Goal: Task Accomplishment & Management: Complete application form

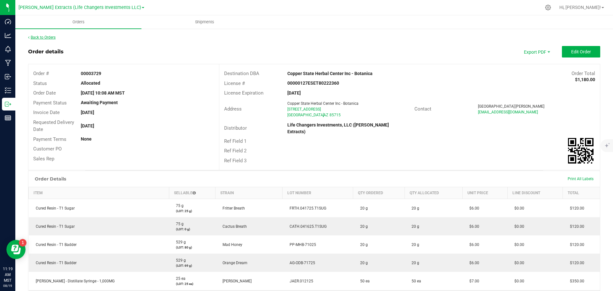
click at [33, 37] on link "Back to Orders" at bounding box center [41, 37] width 27 height 4
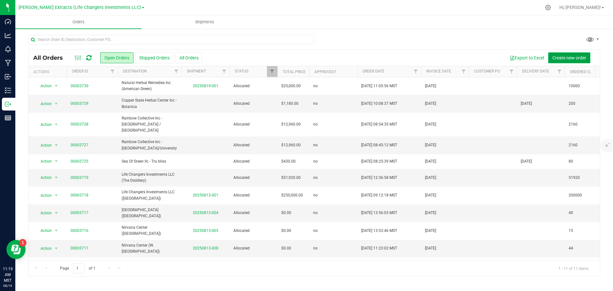
click at [573, 58] on span "Create new order" at bounding box center [570, 57] width 34 height 5
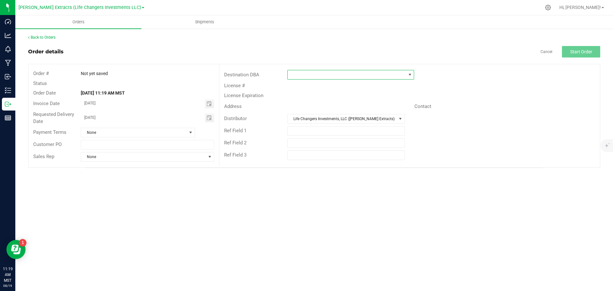
click at [408, 73] on span at bounding box center [410, 74] width 5 height 5
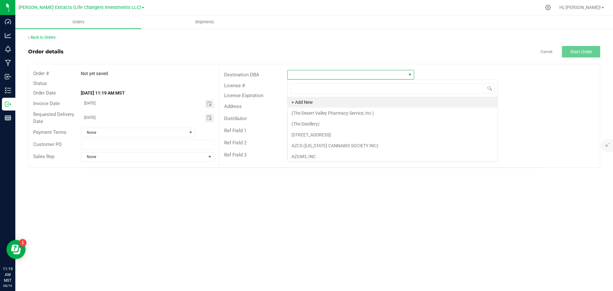
scroll to position [10, 127]
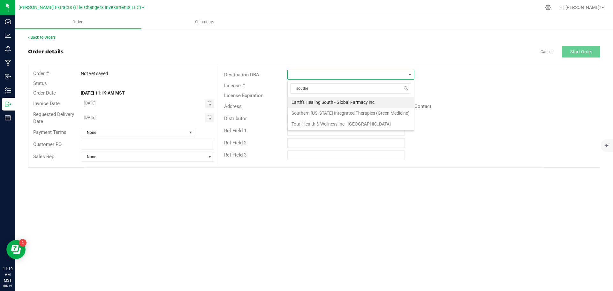
type input "[PERSON_NAME]"
click at [367, 104] on li "Southern [US_STATE] Integrated Therapies (Green Medicine)" at bounding box center [351, 102] width 126 height 11
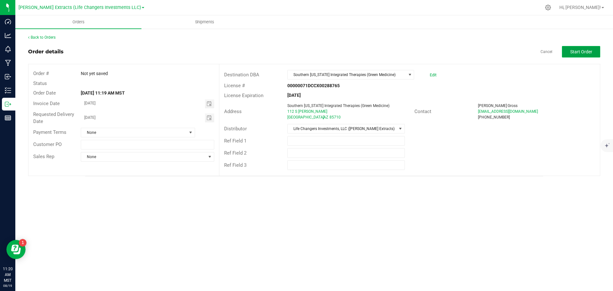
click at [588, 51] on span "Start Order" at bounding box center [582, 51] width 22 height 5
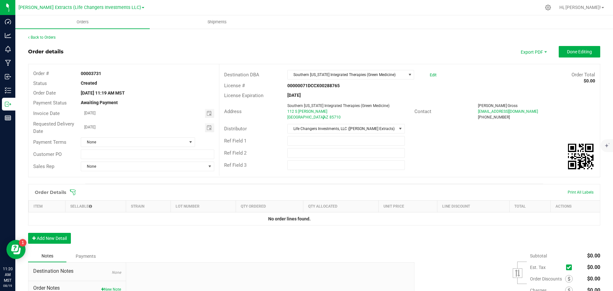
click at [73, 191] on icon at bounding box center [73, 192] width 6 height 6
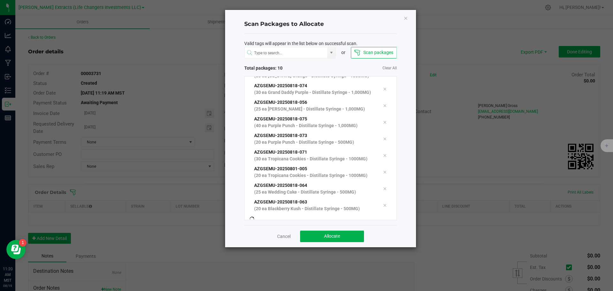
scroll to position [29, 0]
click at [345, 235] on button "Allocate" at bounding box center [332, 237] width 64 height 12
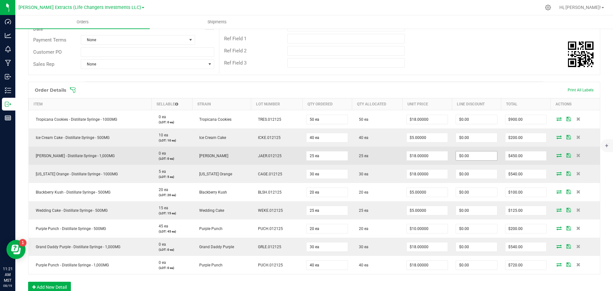
scroll to position [128, 0]
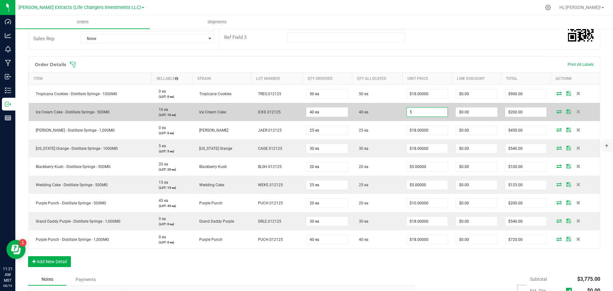
click at [426, 113] on input "5" at bounding box center [427, 112] width 41 height 9
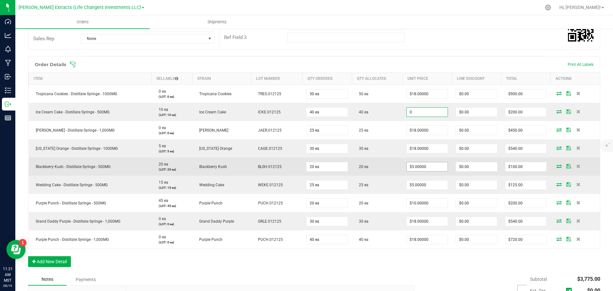
type input "$0.00000"
type input "$0.00"
click at [436, 167] on input "5" at bounding box center [427, 166] width 41 height 9
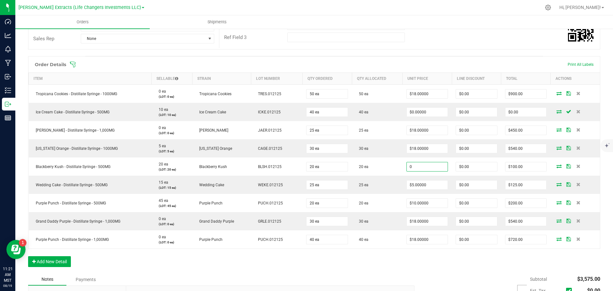
type input "$0.00000"
type input "$0.00"
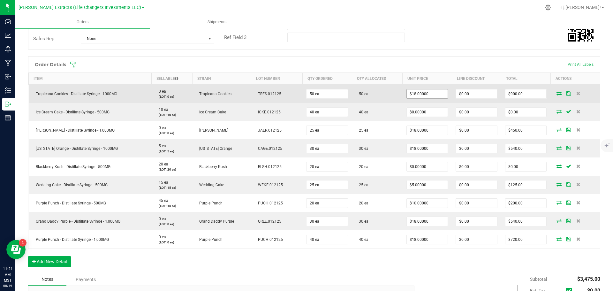
type input "18"
click at [430, 95] on input "18" at bounding box center [427, 93] width 41 height 9
click at [440, 93] on input "18" at bounding box center [427, 93] width 41 height 9
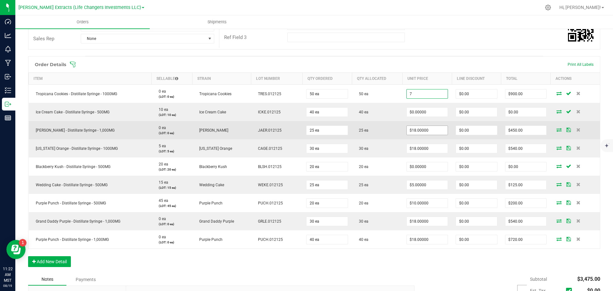
type input "7"
type input "18"
type input "$7.00000"
type input "$350.00"
click at [430, 131] on input "18" at bounding box center [427, 130] width 41 height 9
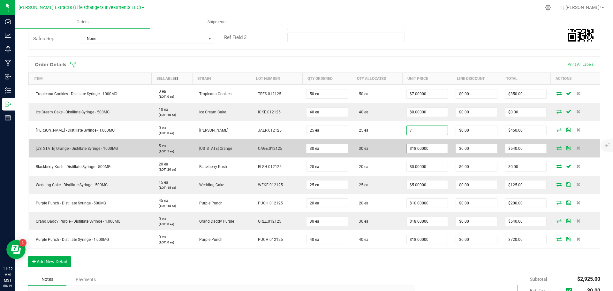
type input "$7.00000"
type input "$175.00"
click at [429, 149] on input "18" at bounding box center [427, 148] width 41 height 9
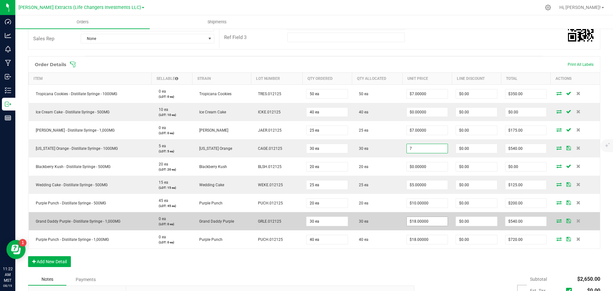
type input "$7.00000"
type input "$210.00"
click at [433, 219] on input "18" at bounding box center [427, 221] width 41 height 9
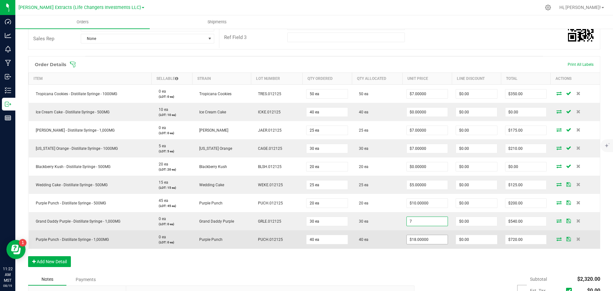
type input "$7.00000"
type input "$210.00"
click at [433, 238] on input "18" at bounding box center [427, 239] width 41 height 9
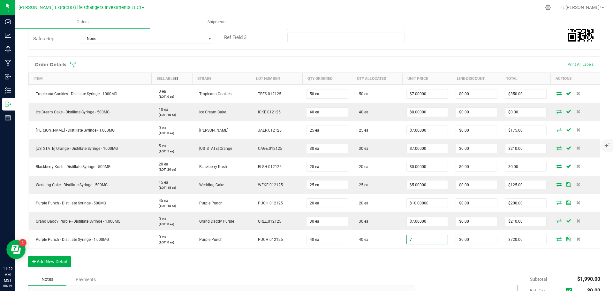
type input "$7.00000"
type input "$280.00"
click at [435, 273] on div "Order Details Print All Labels Item Sellable Strain Lot Number Qty Ordered Qty …" at bounding box center [314, 164] width 573 height 217
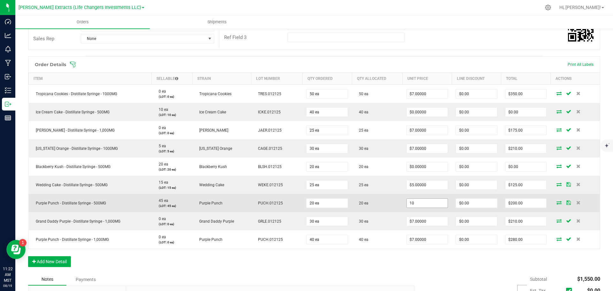
click at [430, 199] on input "10" at bounding box center [427, 203] width 41 height 9
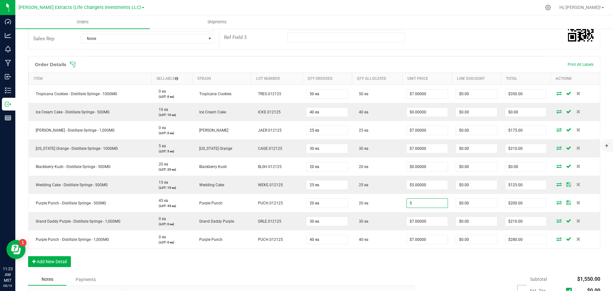
type input "$5.00000"
type input "$100.00"
click at [438, 266] on div "Order Details Print All Labels Item Sellable Strain Lot Number Qty Ordered Qty …" at bounding box center [314, 164] width 573 height 217
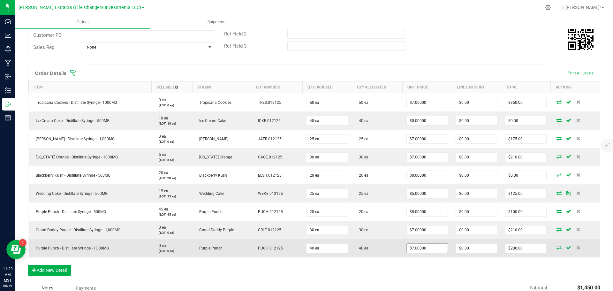
scroll to position [215, 0]
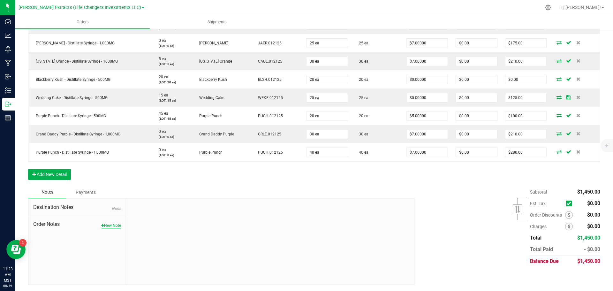
click at [111, 226] on button "New Note" at bounding box center [111, 226] width 20 height 6
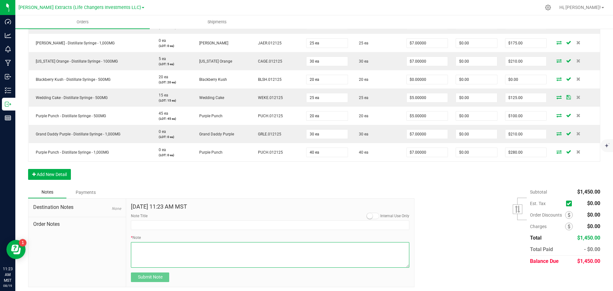
click at [180, 253] on textarea "* Note" at bounding box center [270, 255] width 279 height 26
click at [147, 247] on textarea "* Note" at bounding box center [270, 255] width 279 height 26
click at [151, 253] on textarea "* Note" at bounding box center [270, 255] width 279 height 26
type textarea "20 .500mg Blackberry Kush syringes included as promo 40 .500mg Ice Cream Cake s…"
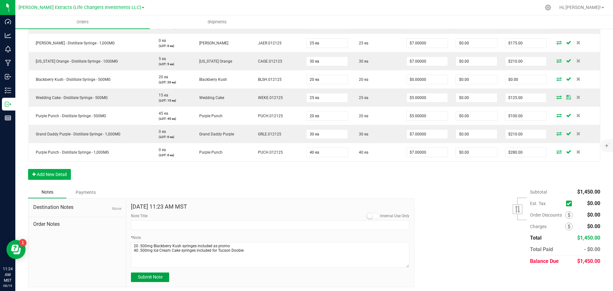
click at [146, 279] on span "Submit Note" at bounding box center [150, 276] width 25 height 5
type input "[DATE] 11:24 AM MST"
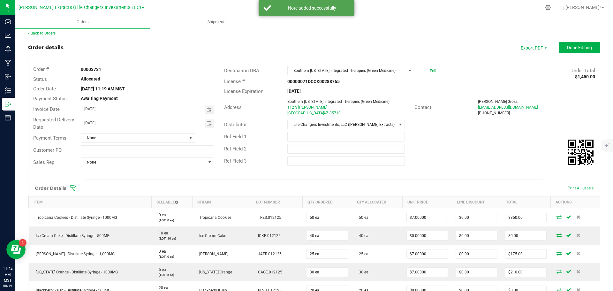
scroll to position [0, 0]
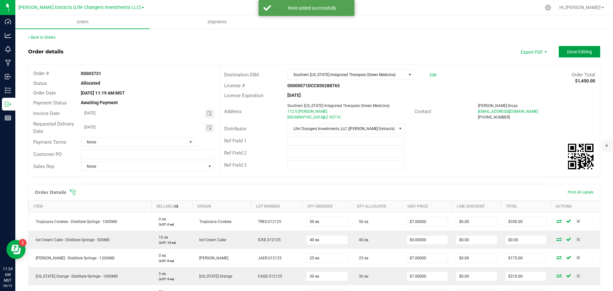
click at [562, 51] on button "Done Editing" at bounding box center [580, 52] width 42 height 12
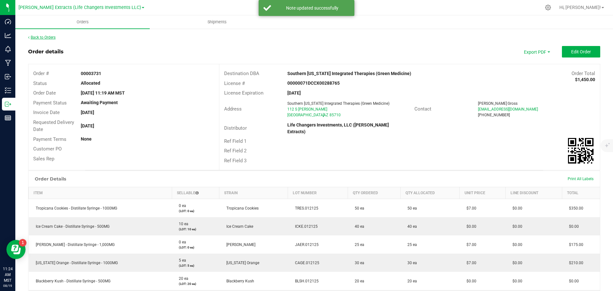
click at [54, 37] on link "Back to Orders" at bounding box center [41, 37] width 27 height 4
